Goal: Information Seeking & Learning: Learn about a topic

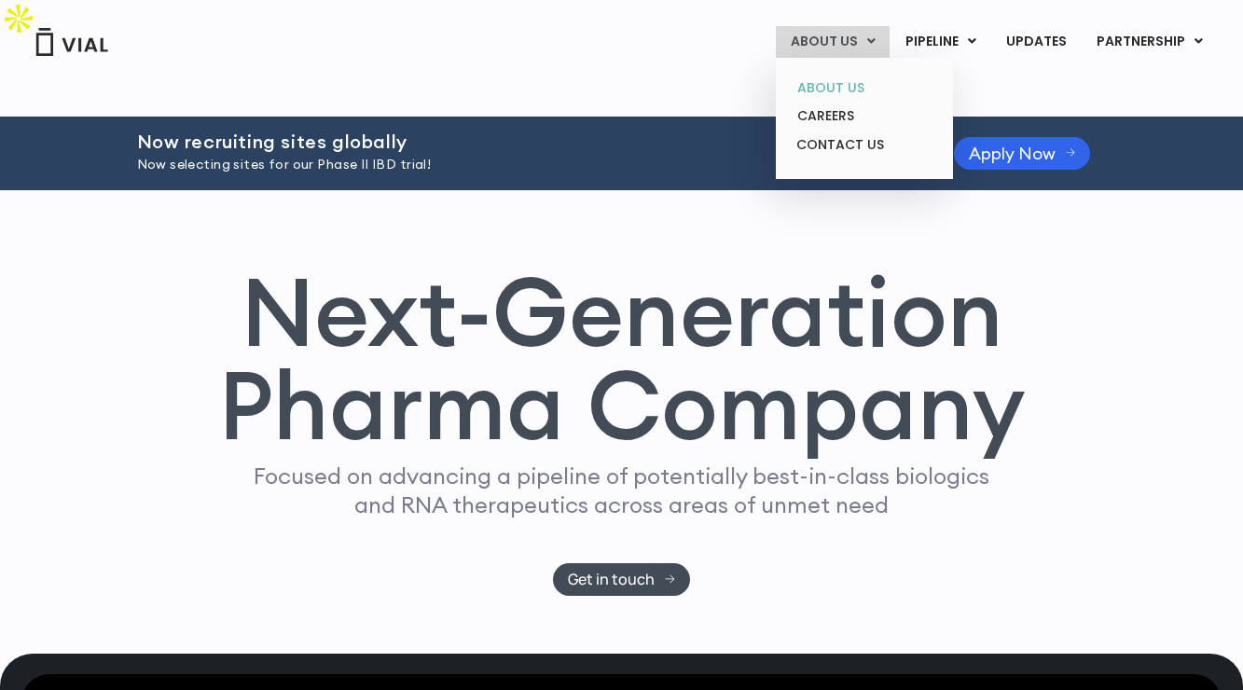
click at [849, 90] on link "ABOUT US" at bounding box center [864, 88] width 163 height 29
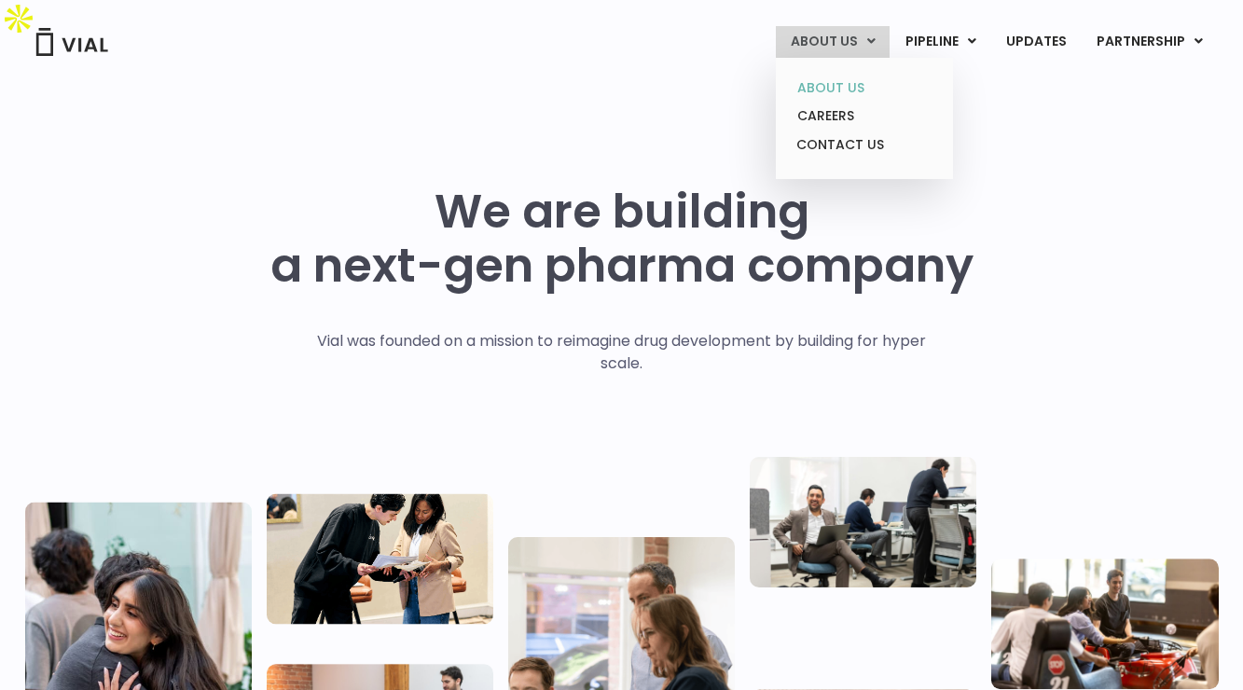
click at [853, 87] on link "ABOUT US" at bounding box center [864, 88] width 163 height 29
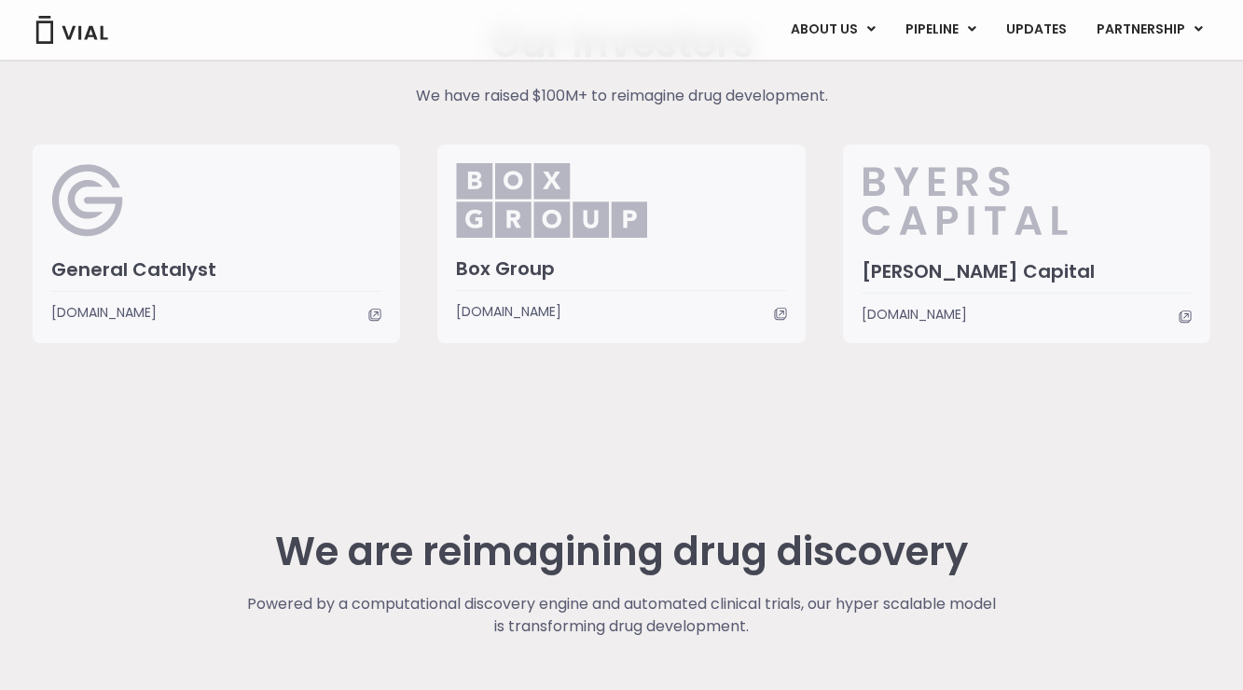
scroll to position [4935, 0]
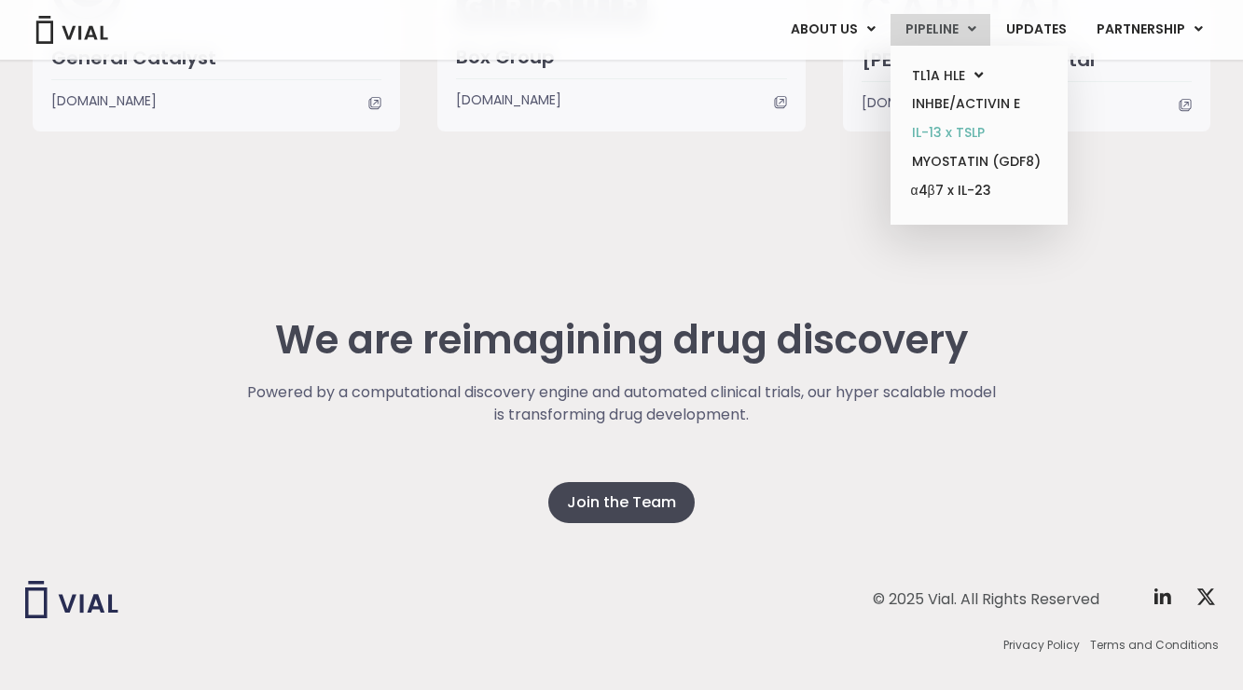
click at [949, 137] on link "IL-13 x TSLP" at bounding box center [978, 132] width 163 height 29
